Goal: Task Accomplishment & Management: Use online tool/utility

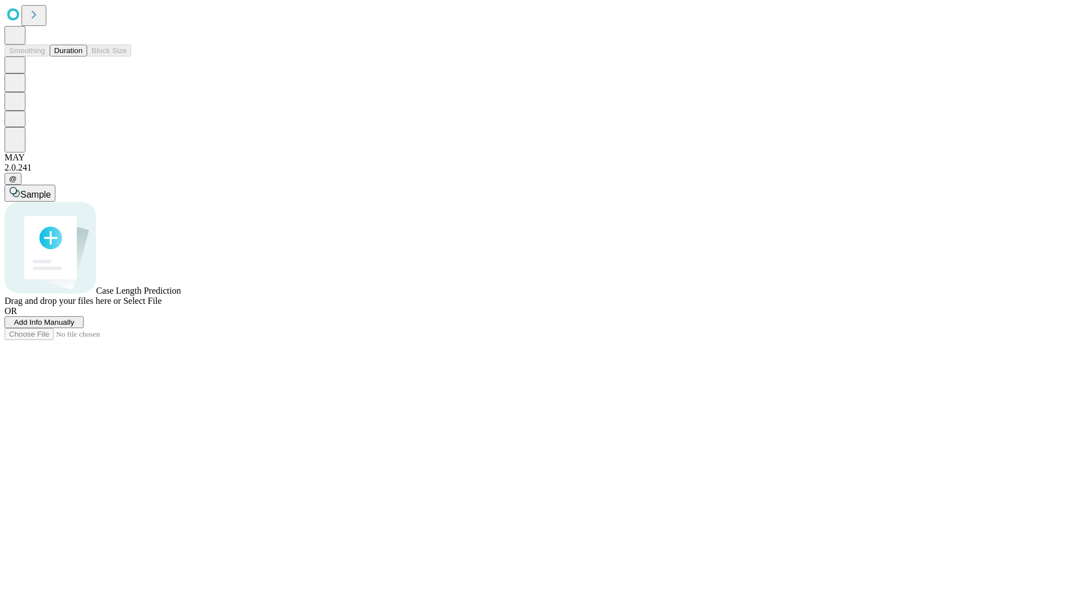
click at [83, 57] on button "Duration" at bounding box center [68, 51] width 37 height 12
click at [75, 327] on span "Add Info Manually" at bounding box center [44, 322] width 60 height 8
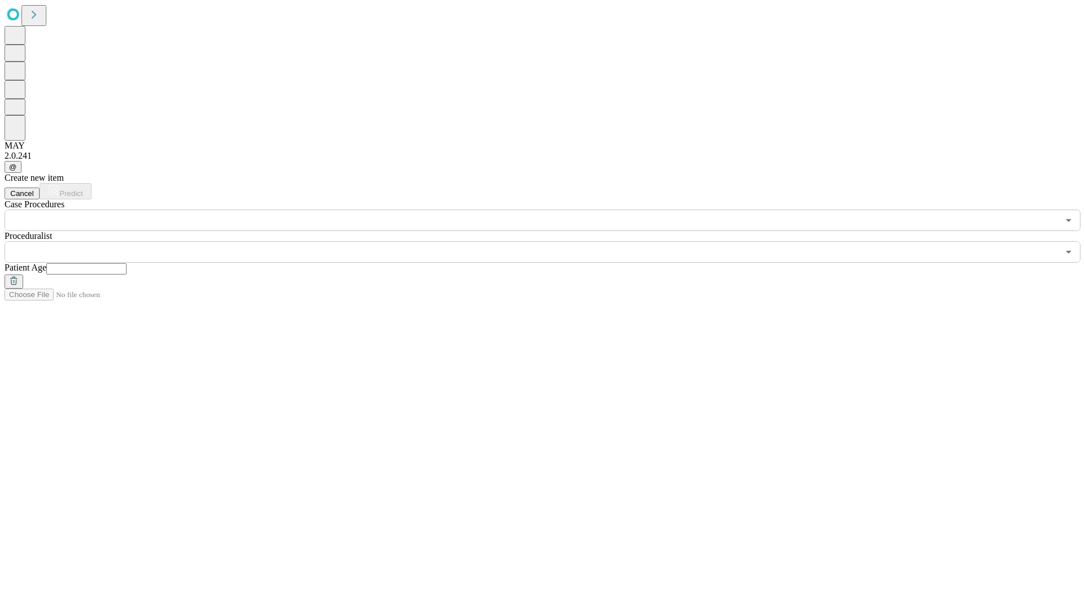
click at [127, 263] on input "text" at bounding box center [86, 268] width 80 height 11
type input "**"
click at [551, 241] on input "text" at bounding box center [532, 251] width 1054 height 21
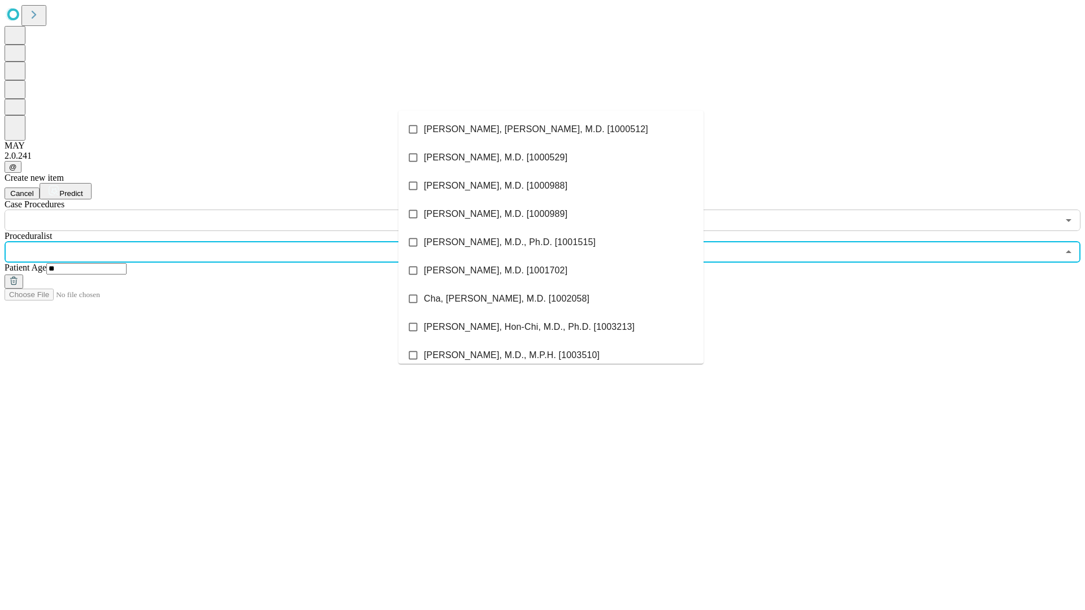
click at [551, 129] on li "[PERSON_NAME], [PERSON_NAME], M.D. [1000512]" at bounding box center [551, 129] width 305 height 28
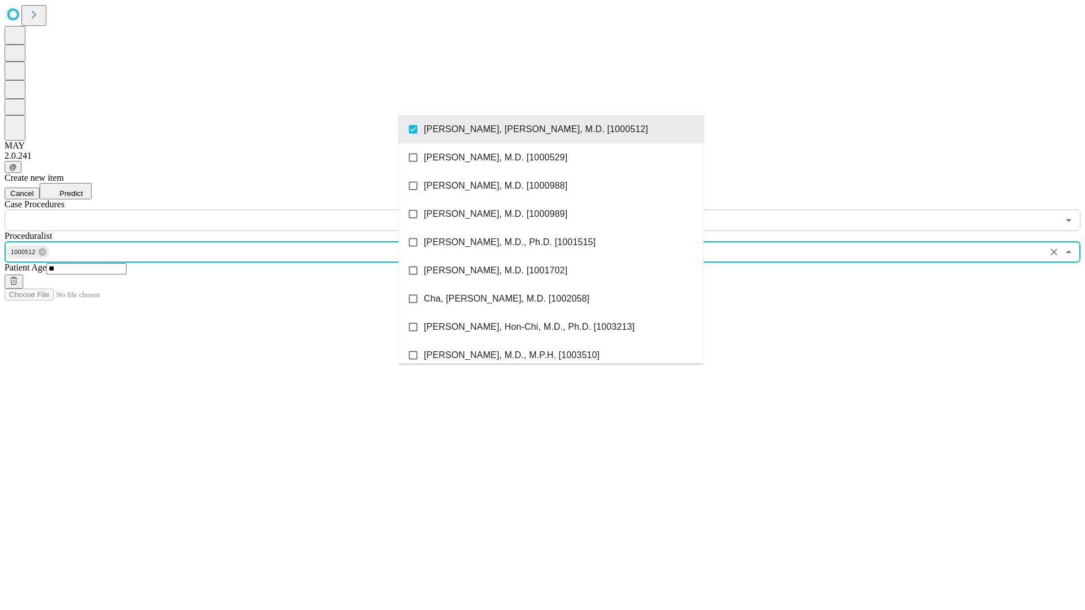
click at [237, 210] on input "text" at bounding box center [532, 220] width 1054 height 21
